Goal: Information Seeking & Learning: Learn about a topic

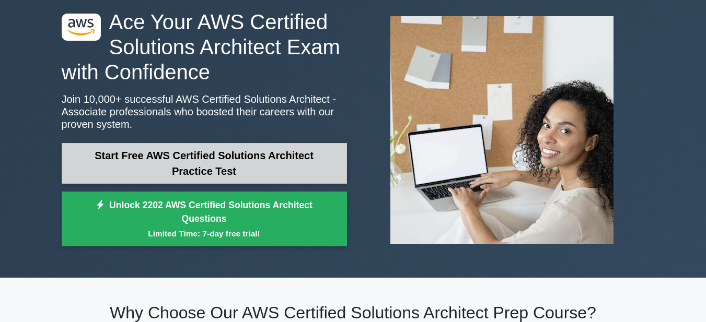
scroll to position [52, 0]
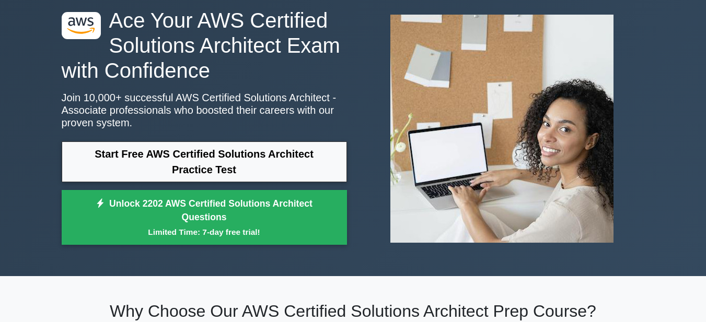
click at [156, 186] on div "Start Free AWS Certified Solutions Architect Practice Test Unlock 2202 AWS Cert…" at bounding box center [204, 196] width 285 height 109
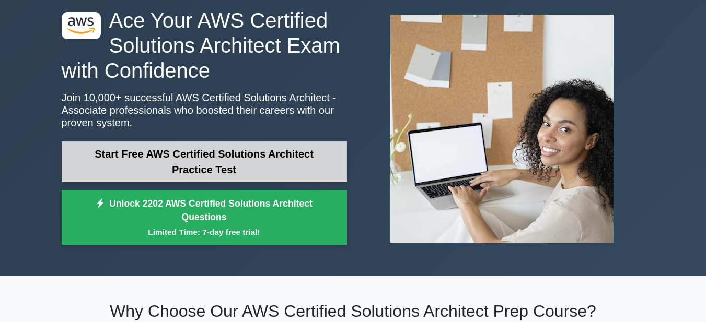
click at [161, 169] on link "Start Free AWS Certified Solutions Architect Practice Test" at bounding box center [204, 162] width 285 height 41
